Goal: Transaction & Acquisition: Purchase product/service

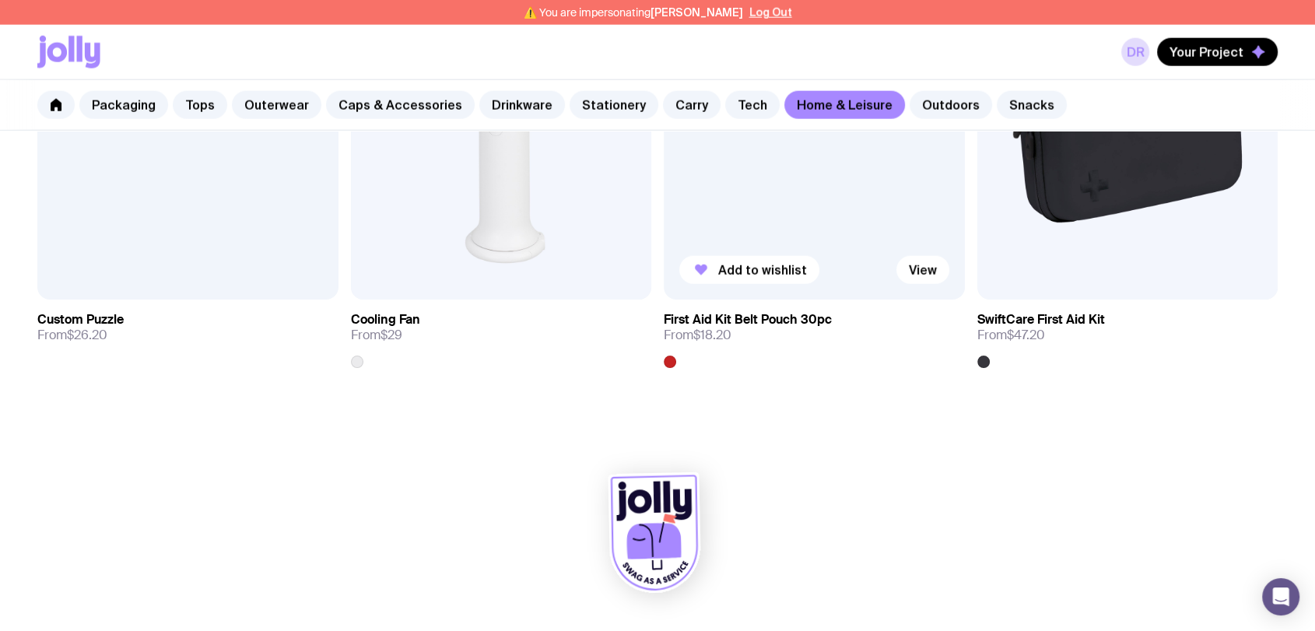
scroll to position [3848, 0]
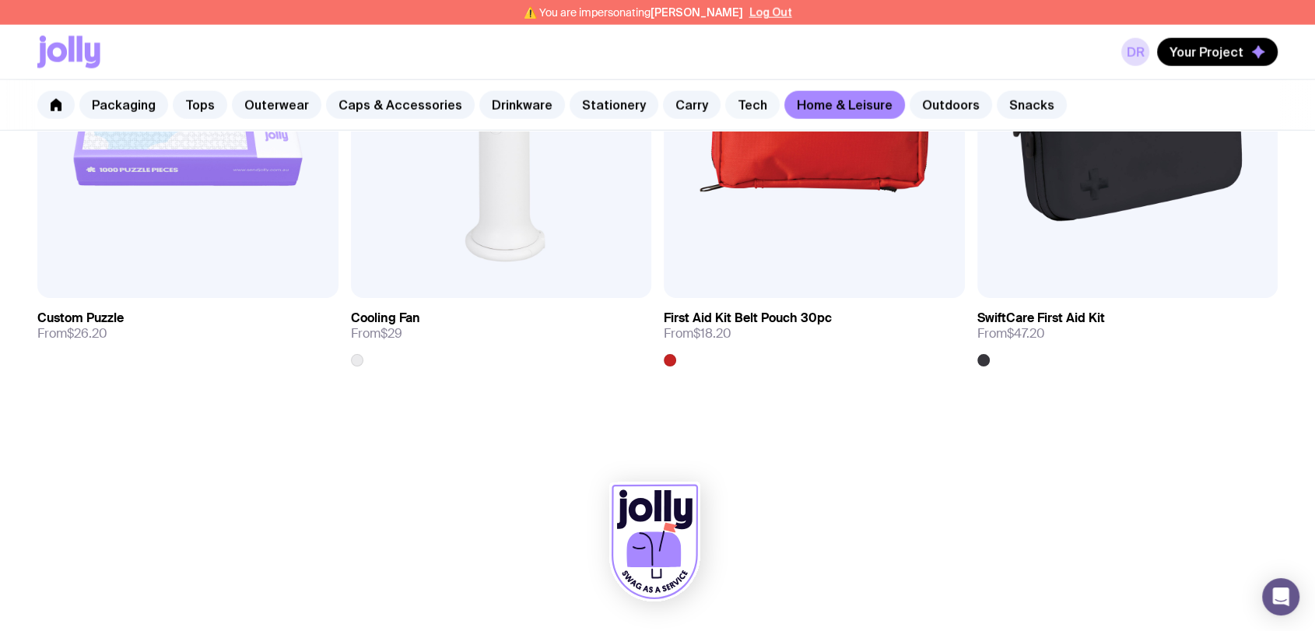
click at [725, 104] on link "Tech" at bounding box center [752, 105] width 54 height 28
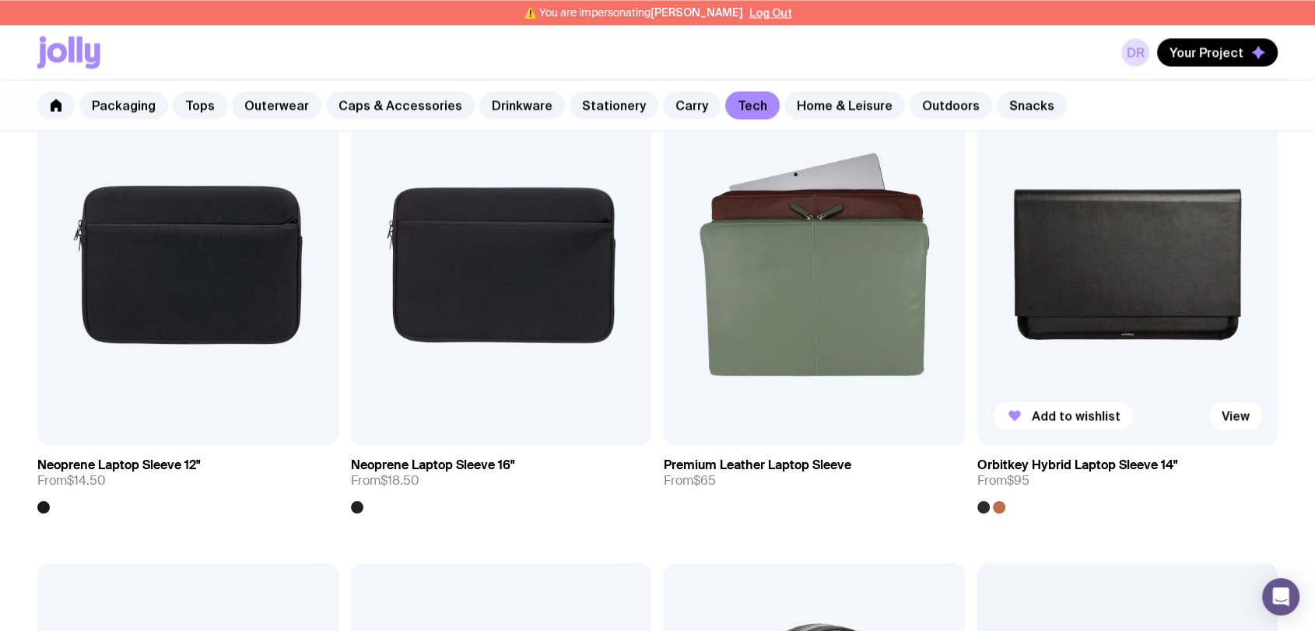
scroll to position [2849, 0]
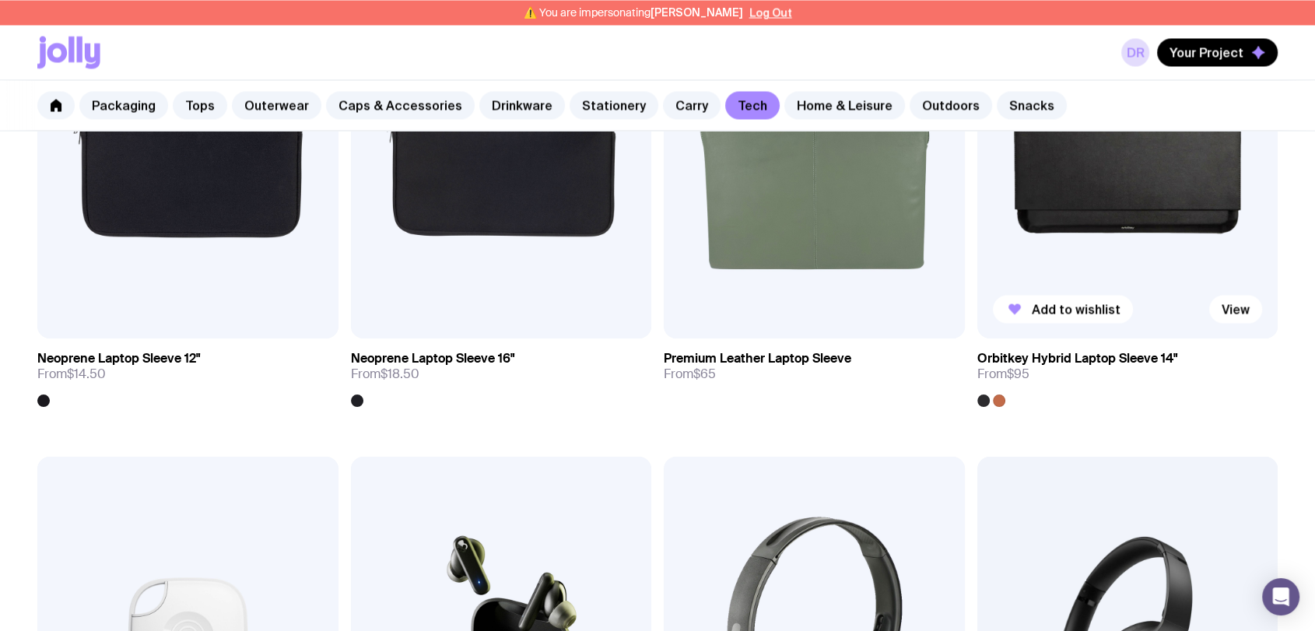
click at [1127, 174] on img at bounding box center [1127, 157] width 301 height 361
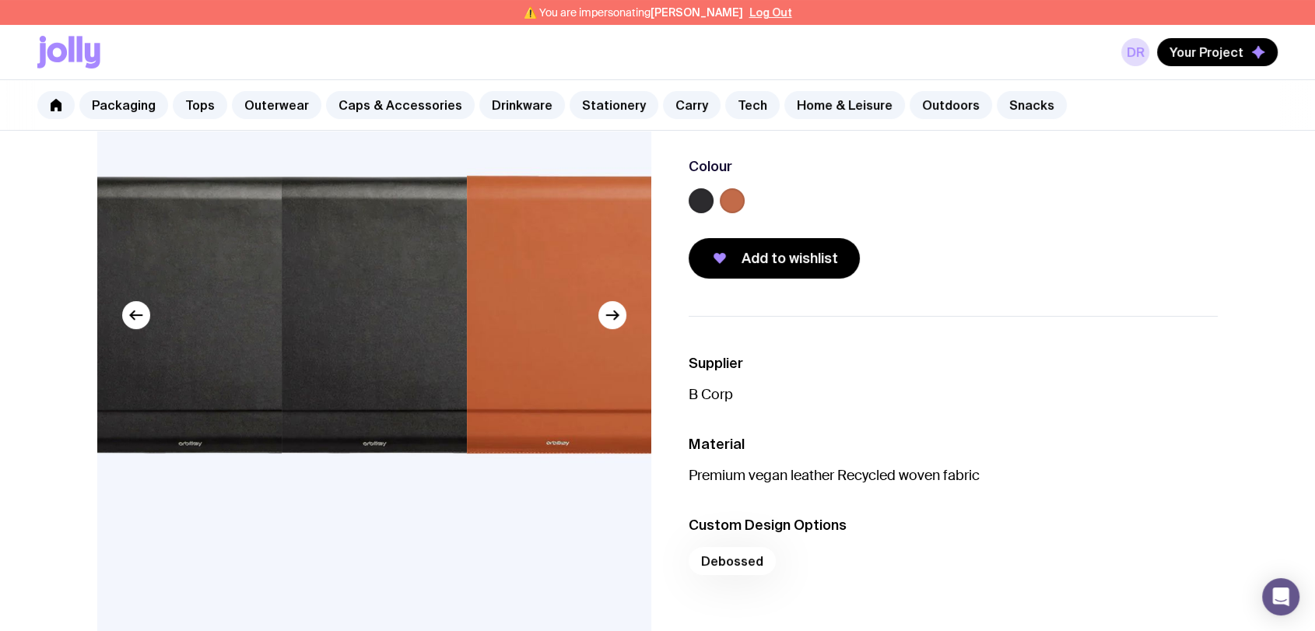
scroll to position [432, 0]
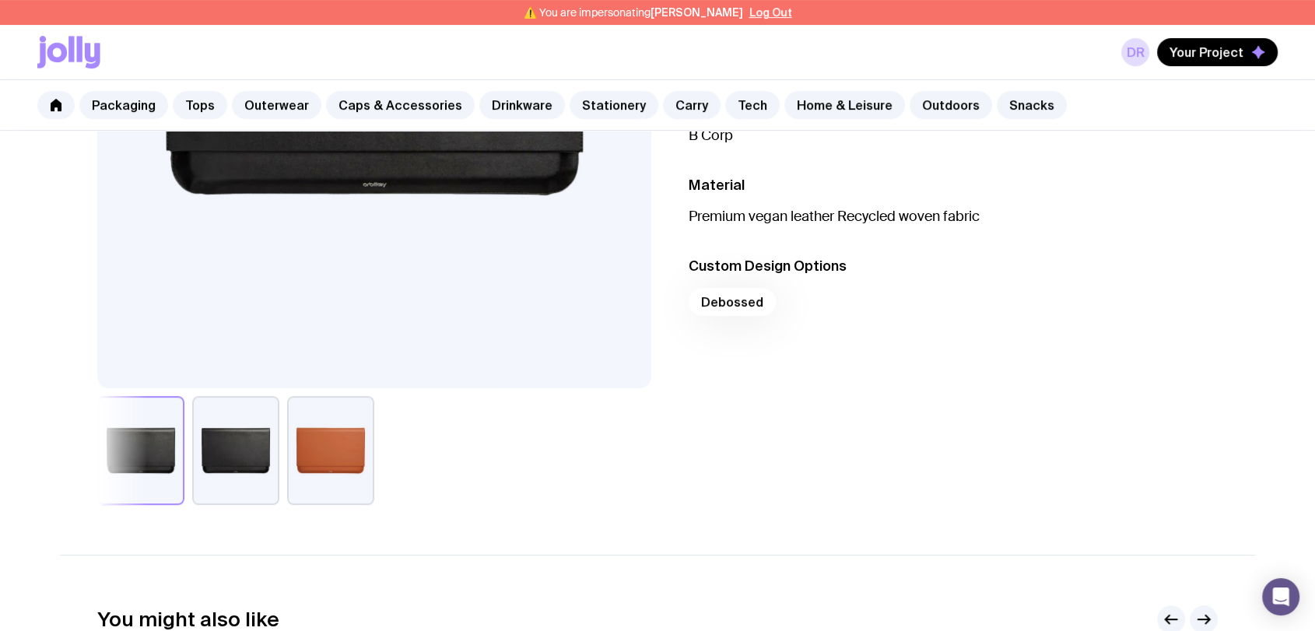
click at [238, 460] on button "button" at bounding box center [235, 450] width 87 height 109
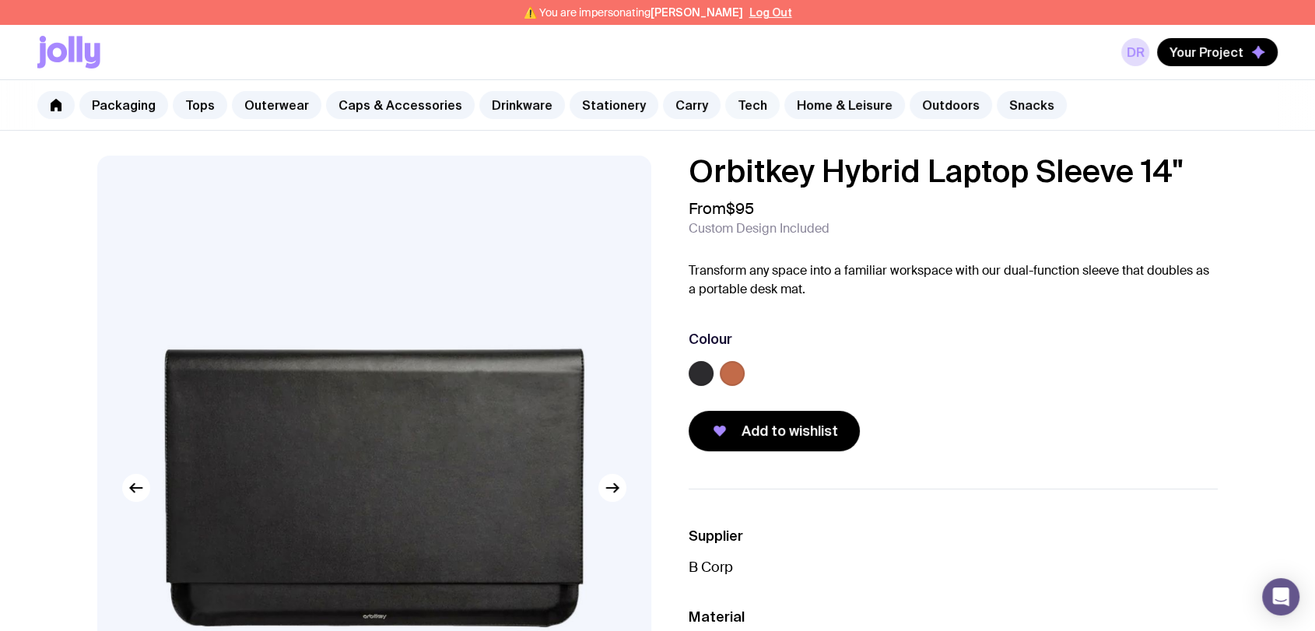
click at [734, 105] on link "Tech" at bounding box center [752, 105] width 54 height 28
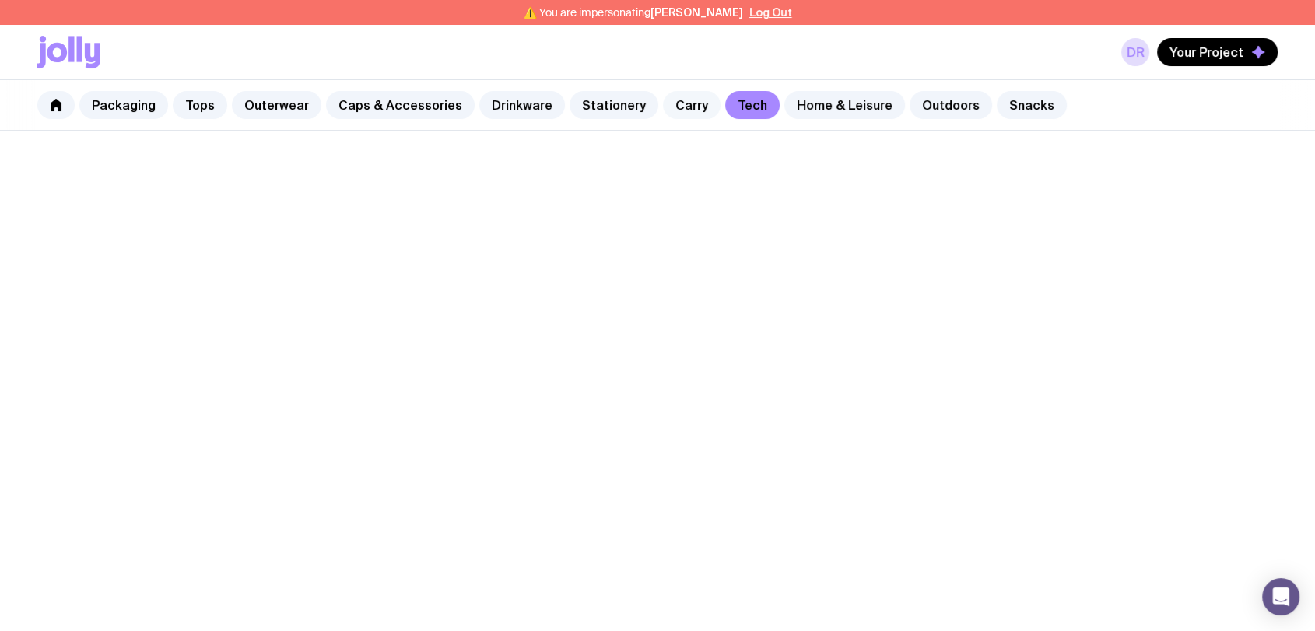
click at [672, 105] on link "Carry" at bounding box center [692, 105] width 58 height 28
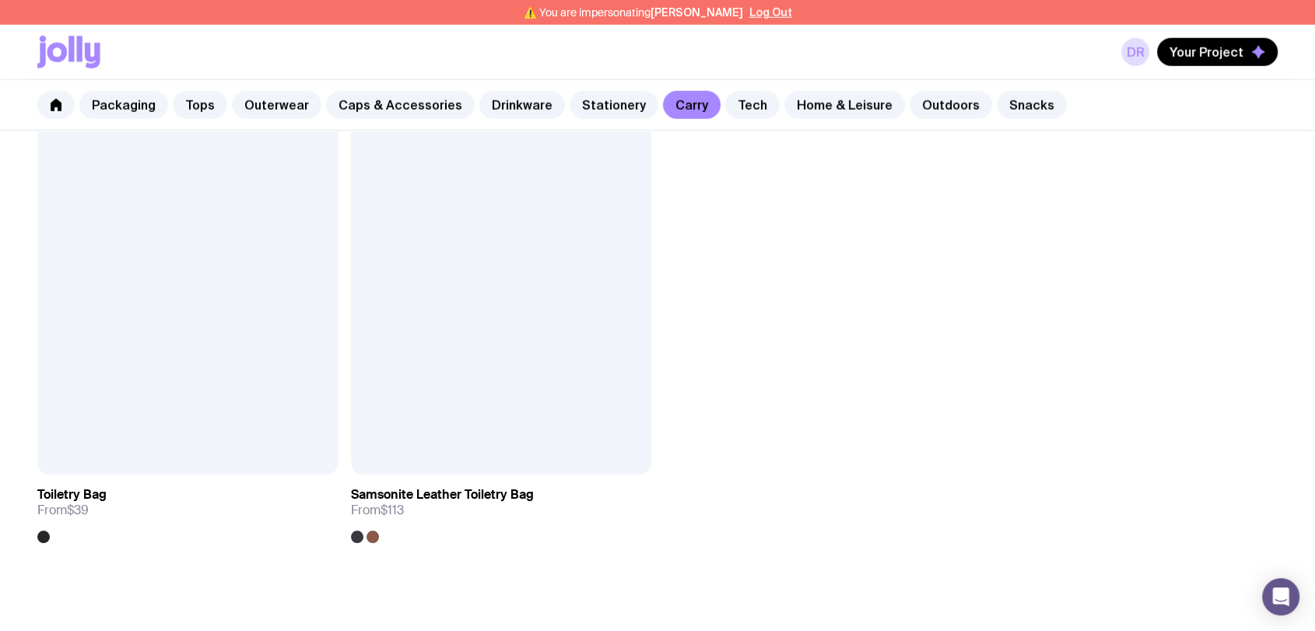
scroll to position [3804, 0]
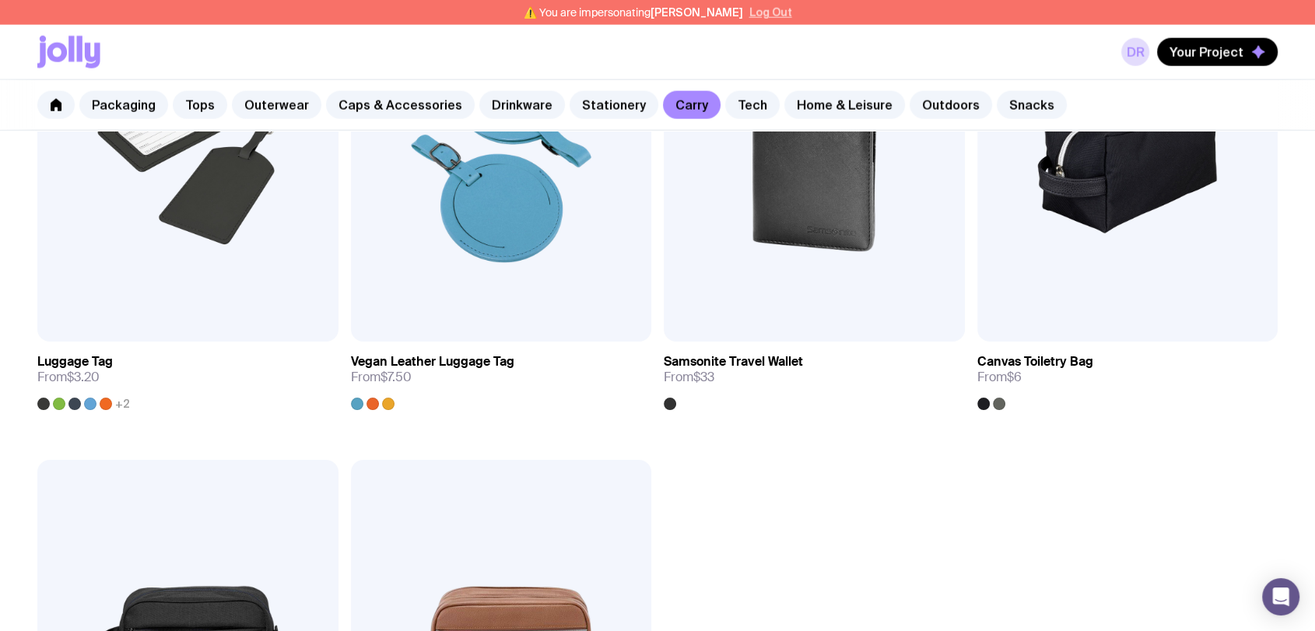
click at [777, 15] on button "Log Out" at bounding box center [770, 12] width 43 height 12
